Goal: Task Accomplishment & Management: Manage account settings

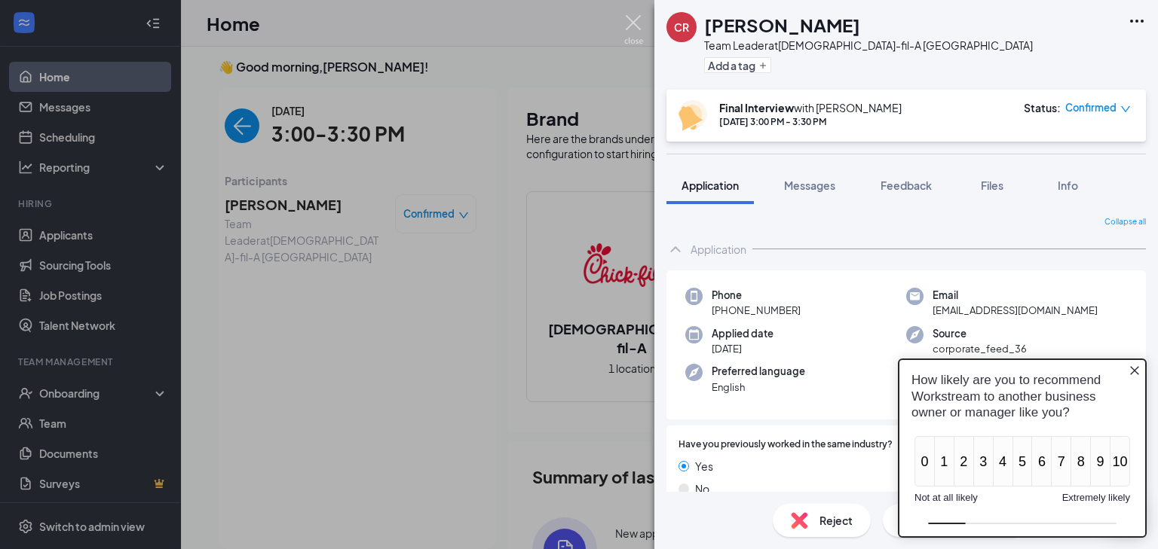
click at [627, 22] on img at bounding box center [633, 29] width 19 height 29
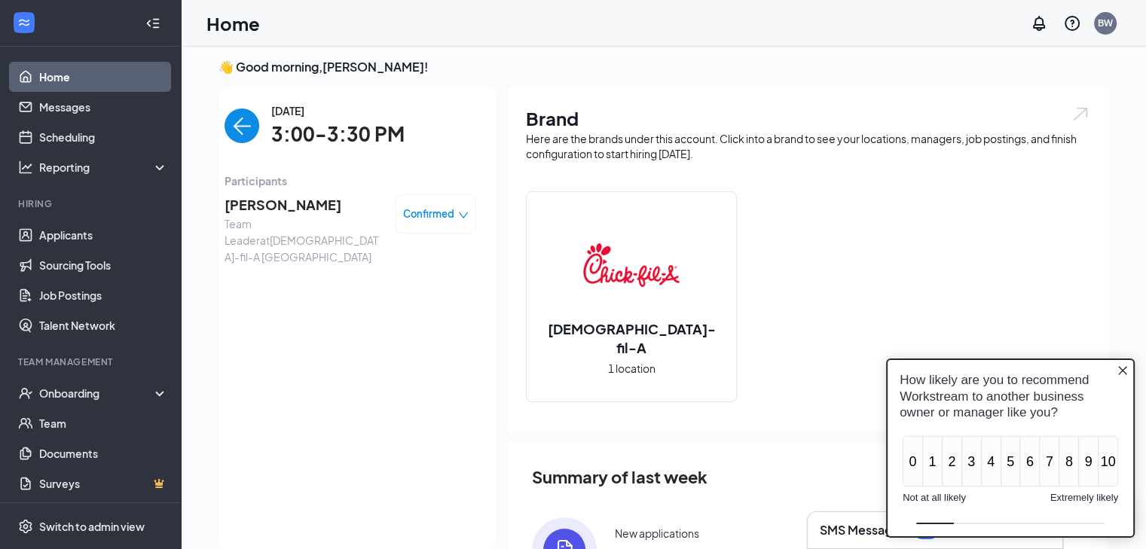
click at [557, 17] on div "Home BW" at bounding box center [663, 23] width 965 height 47
click at [1121, 372] on icon "Close button" at bounding box center [1123, 371] width 12 height 12
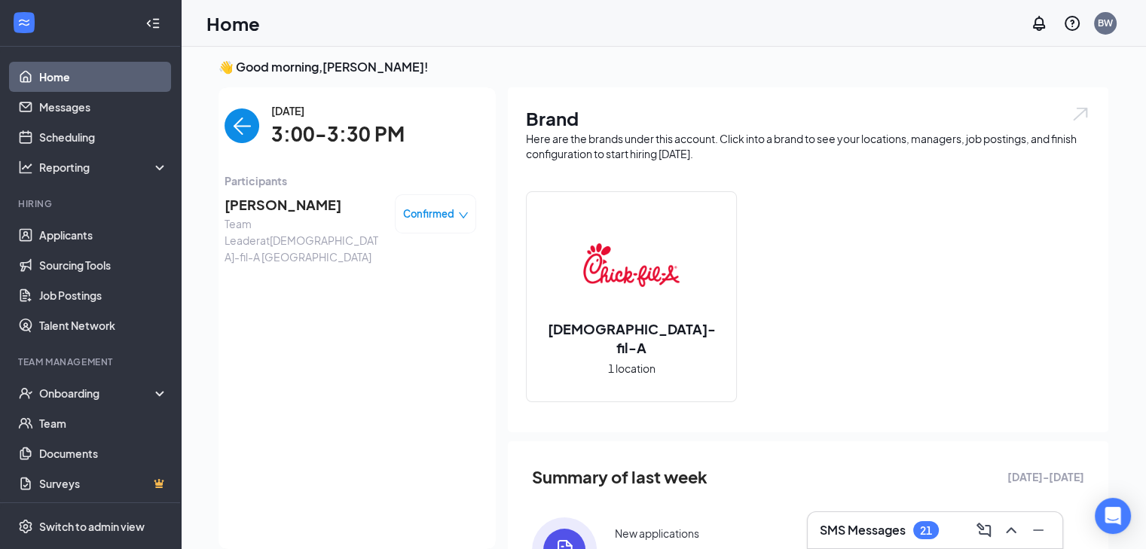
click at [82, 75] on link "Home" at bounding box center [103, 77] width 129 height 30
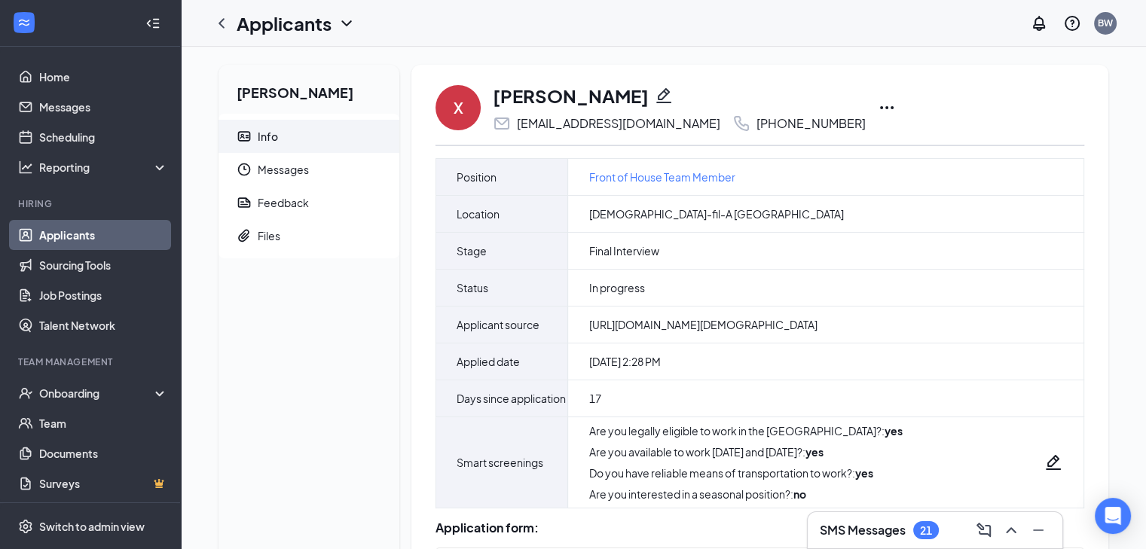
click at [817, 28] on div "Applicants BW" at bounding box center [663, 23] width 965 height 47
click at [811, 14] on div "Applicants BW" at bounding box center [663, 23] width 965 height 47
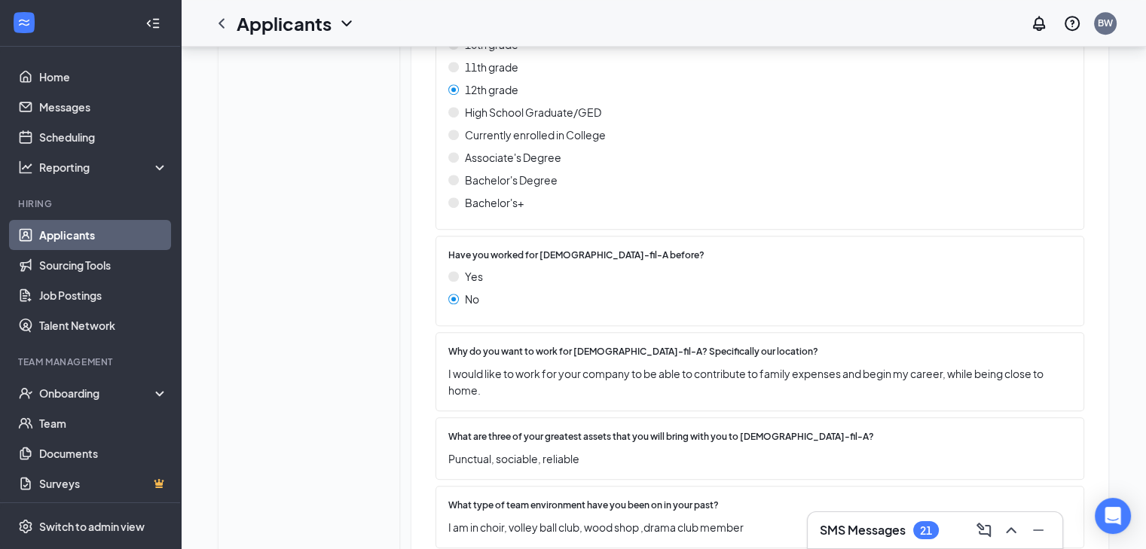
scroll to position [678, 0]
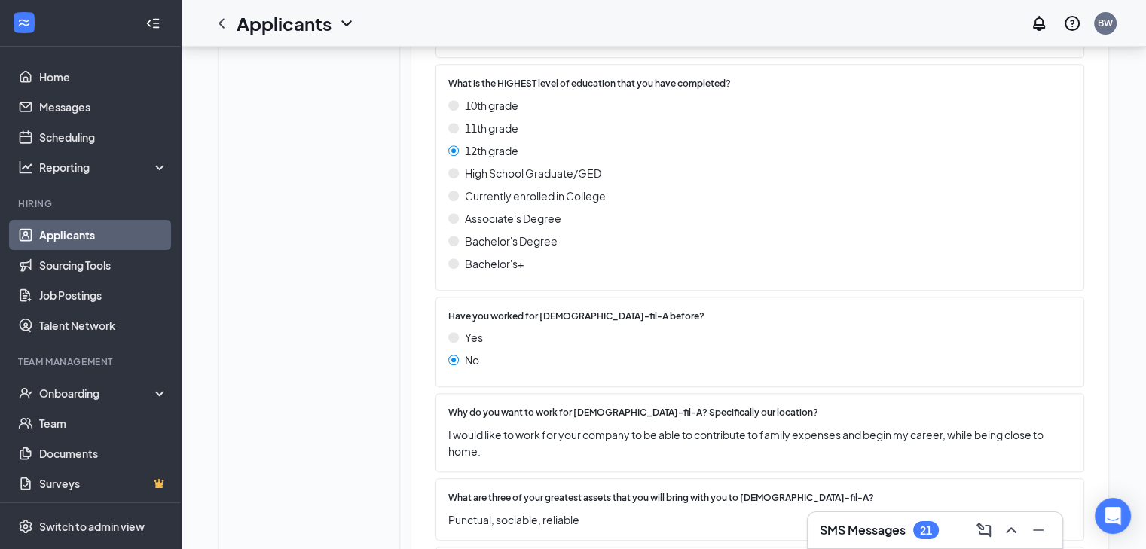
click at [274, 158] on div "Xavier Gonzalez Info Messages Feedback Files" at bounding box center [309, 264] width 181 height 1755
click at [266, 254] on div "Xavier Gonzalez Info Messages Feedback Files" at bounding box center [309, 264] width 181 height 1755
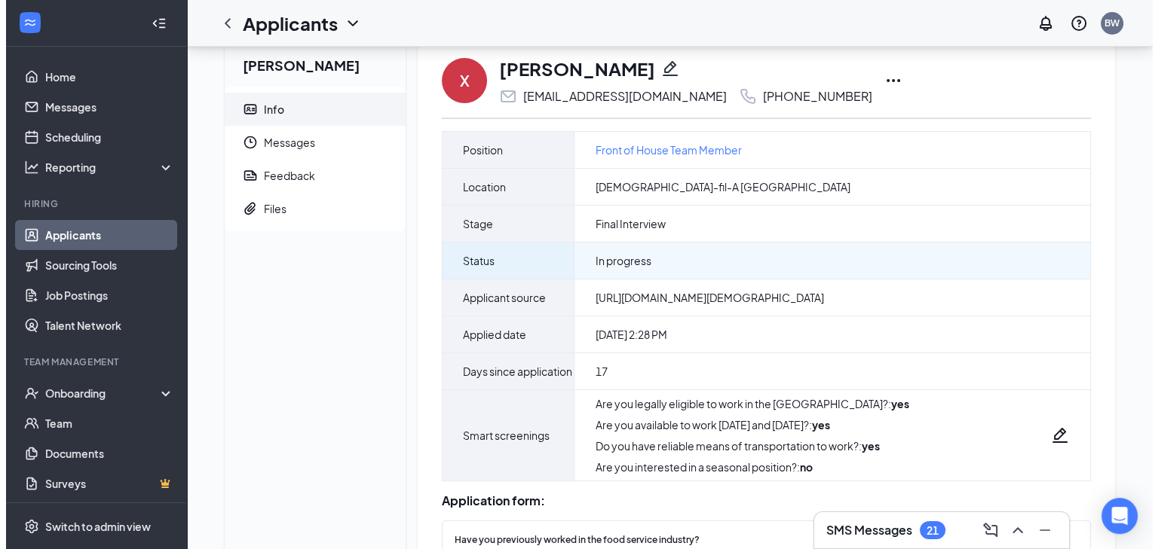
scroll to position [0, 0]
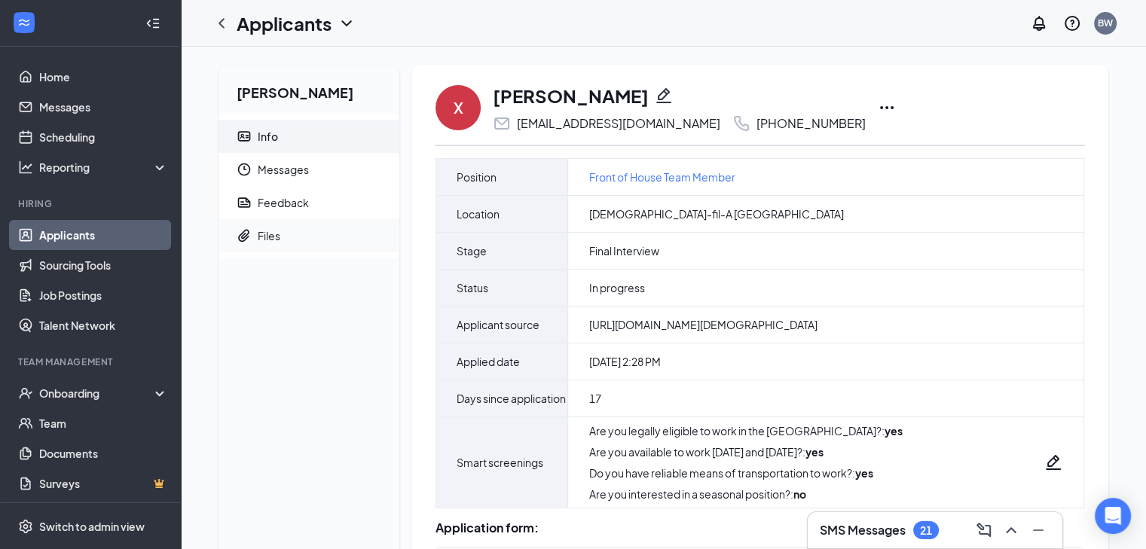
click at [286, 228] on span "Files" at bounding box center [323, 235] width 130 height 33
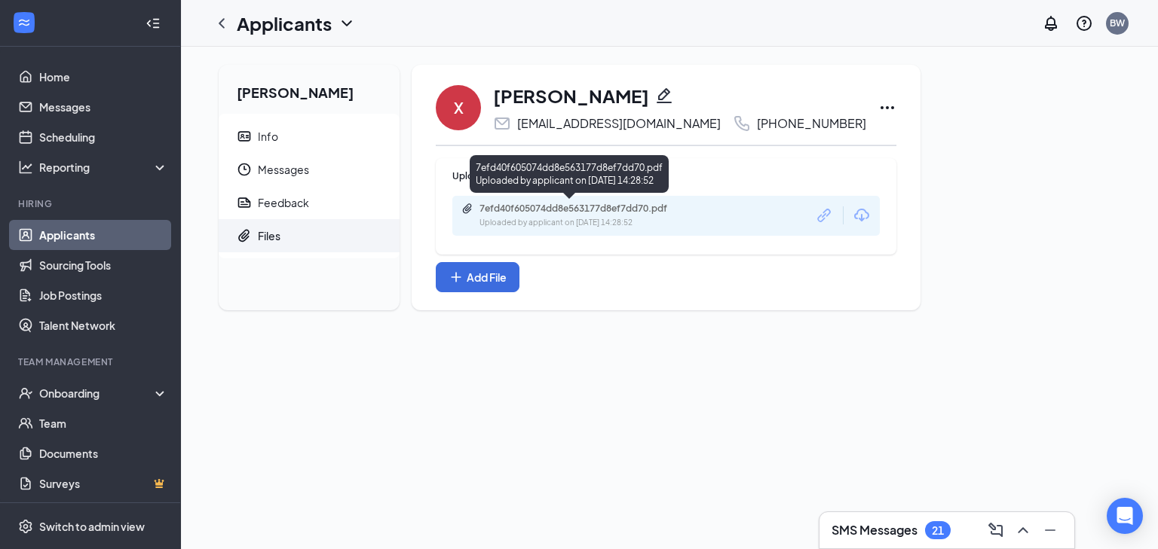
click at [598, 219] on div "Uploaded by applicant on Aug 30, 2025 at 14:28:52" at bounding box center [592, 223] width 226 height 12
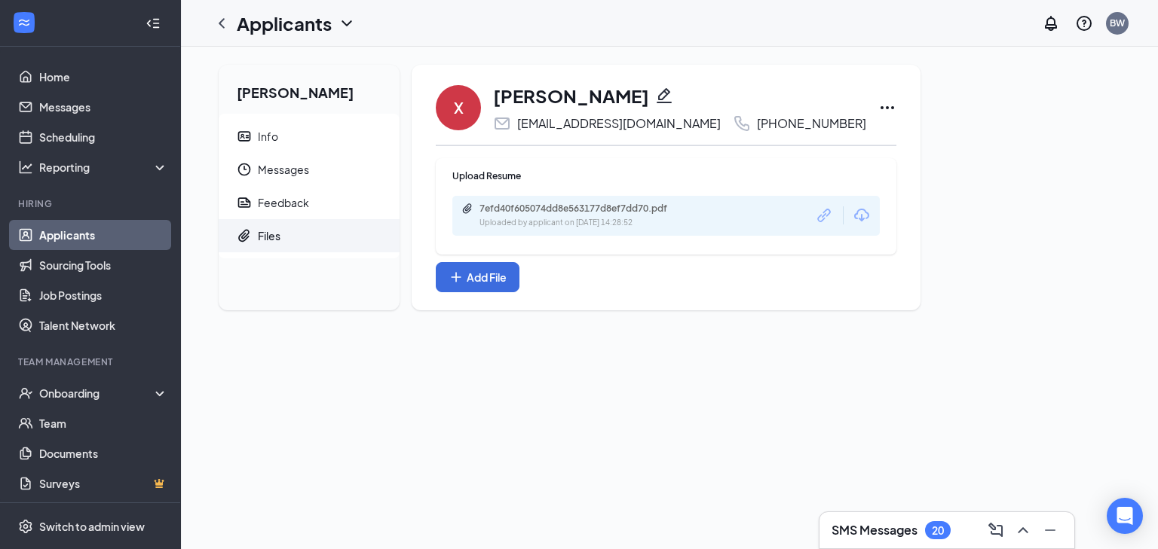
click at [969, 106] on div "Xavier Gonzalez Info Messages Feedback Files X Xavier Gonzalez xmanwolfy@gmail.…" at bounding box center [670, 194] width 926 height 258
click at [982, 135] on div "Xavier Gonzalez Info Messages Feedback Files X Xavier Gonzalez xmanwolfy@gmail.…" at bounding box center [670, 194] width 926 height 258
